Goal: Information Seeking & Learning: Learn about a topic

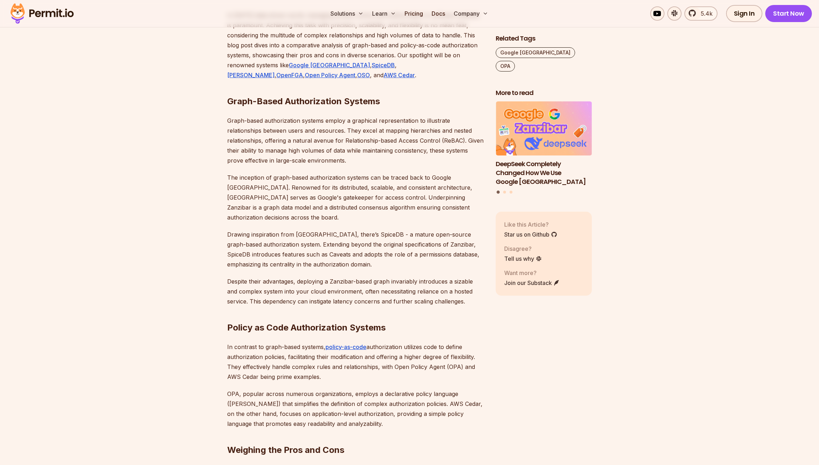
scroll to position [469, 0]
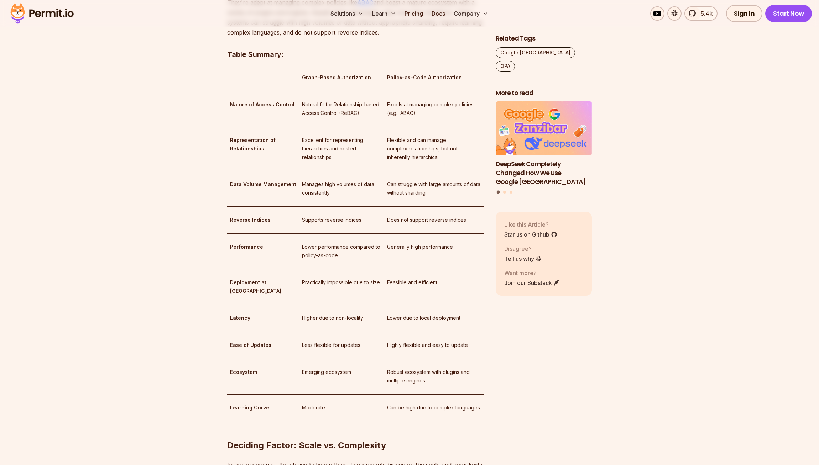
scroll to position [1082, 0]
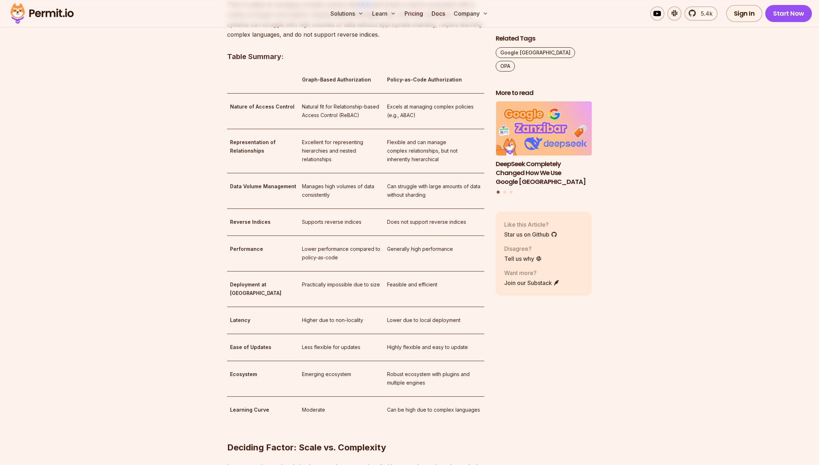
click at [154, 256] on section "Table of Contents Introduction In [DATE] data-driven world, managing access con…" at bounding box center [409, 146] width 819 height 1615
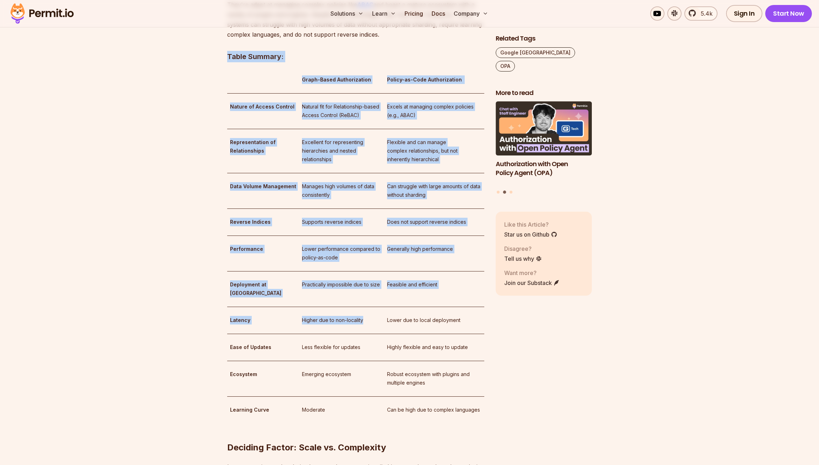
drag, startPoint x: 192, startPoint y: 263, endPoint x: 331, endPoint y: 324, distance: 151.7
click at [327, 323] on section "Table of Contents Introduction In [DATE] data-driven world, managing access con…" at bounding box center [409, 146] width 819 height 1615
click at [332, 334] on td "Less flexible for updates" at bounding box center [341, 347] width 85 height 27
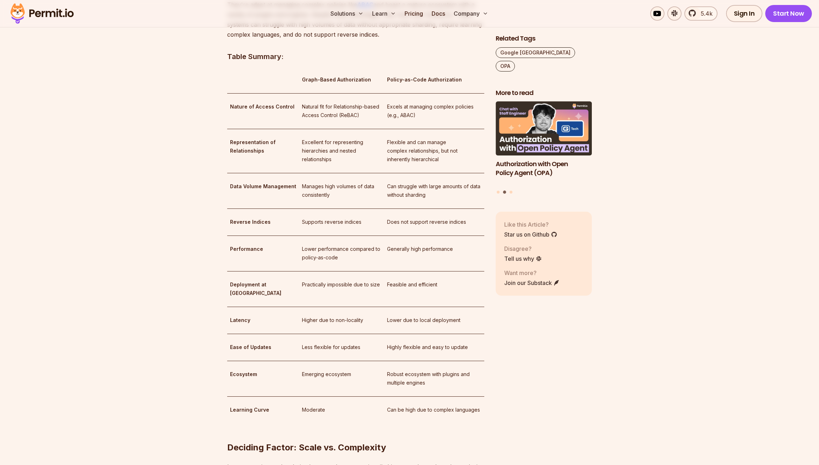
scroll to position [1084, 0]
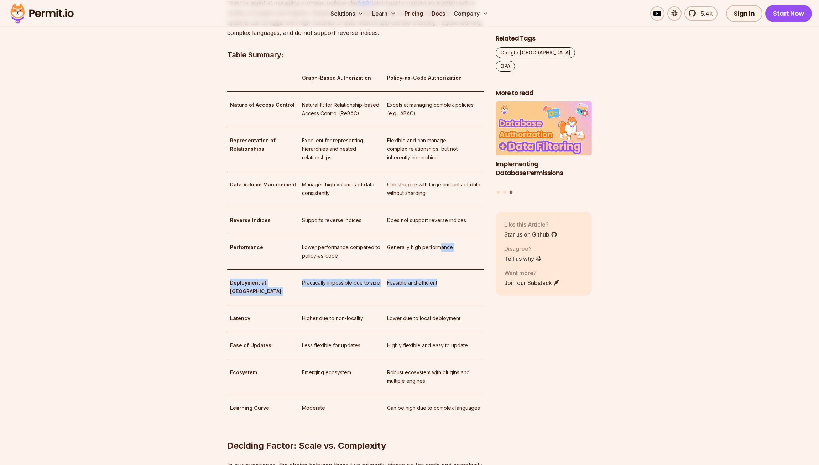
drag, startPoint x: 437, startPoint y: 277, endPoint x: 434, endPoint y: 217, distance: 60.6
click at [434, 233] on tbody "Graph-Based Authorization Policy-as-Code Authorization Nature of Access Control…" at bounding box center [355, 243] width 257 height 357
click at [434, 217] on td "Does not support reverse indices" at bounding box center [434, 220] width 100 height 27
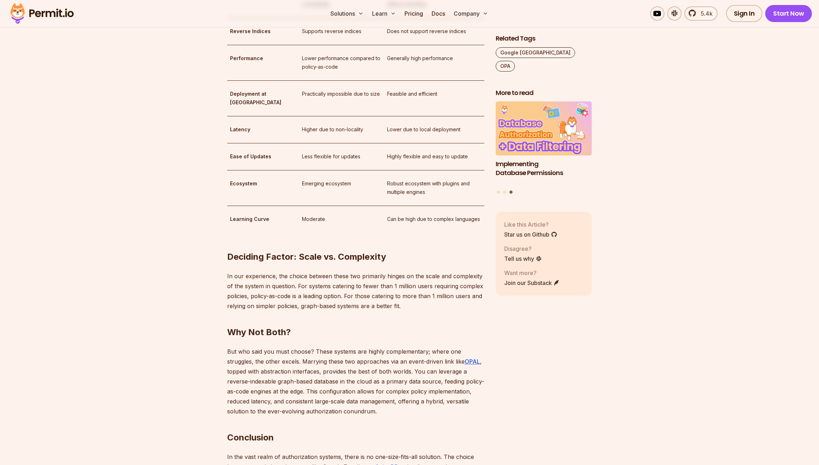
scroll to position [1398, 0]
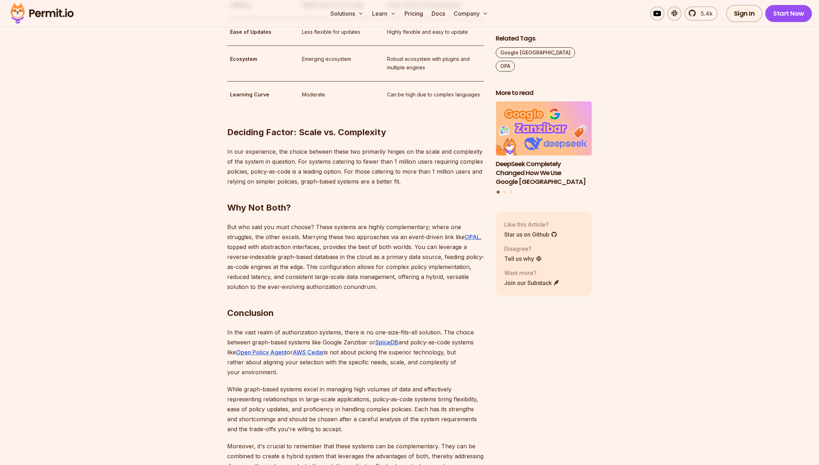
click at [403, 279] on h2 "Conclusion" at bounding box center [355, 299] width 257 height 40
click at [408, 279] on h2 "Conclusion" at bounding box center [355, 299] width 257 height 40
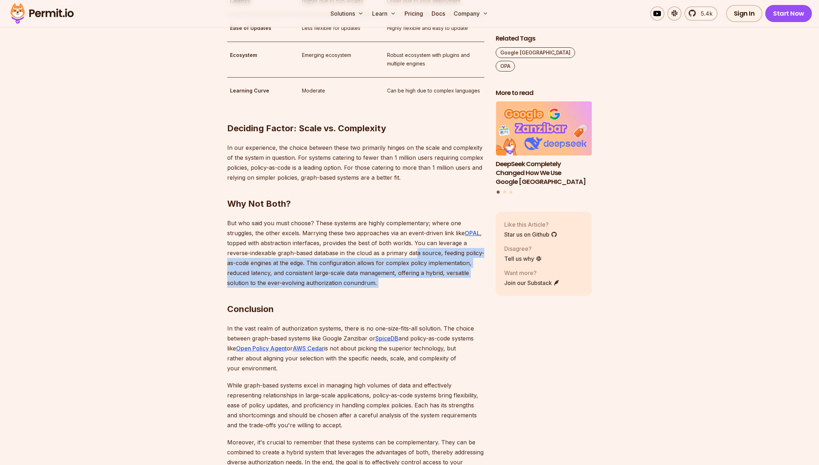
drag, startPoint x: 425, startPoint y: 269, endPoint x: 418, endPoint y: 230, distance: 39.3
click at [433, 275] on h2 "Conclusion" at bounding box center [355, 295] width 257 height 40
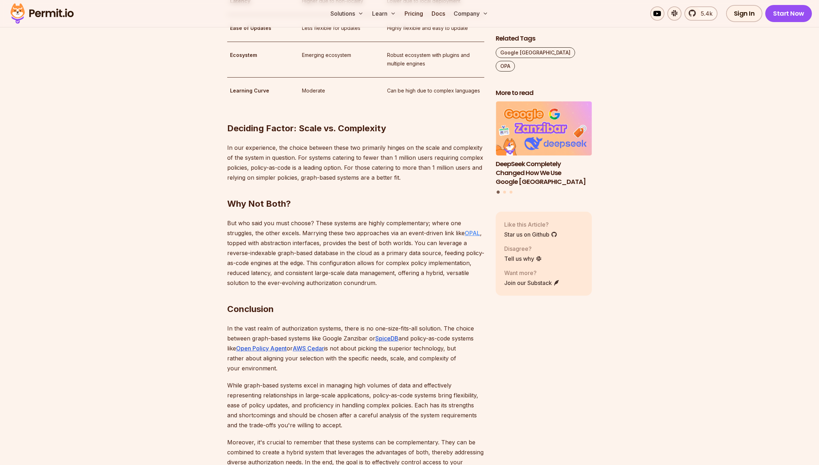
click at [470, 230] on link "OPAL" at bounding box center [472, 233] width 15 height 7
